Goal: Navigation & Orientation: Find specific page/section

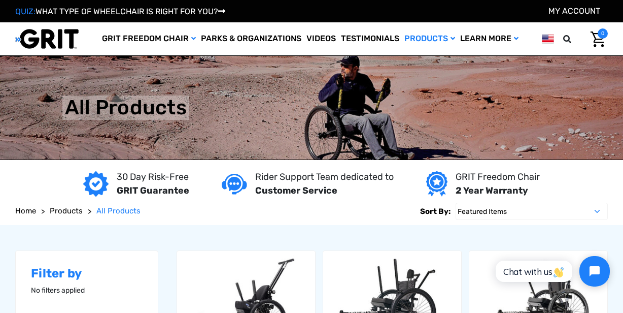
click at [62, 210] on span "Products" at bounding box center [66, 210] width 33 height 9
click at [24, 213] on span "Home" at bounding box center [25, 210] width 21 height 9
